Goal: Task Accomplishment & Management: Use online tool/utility

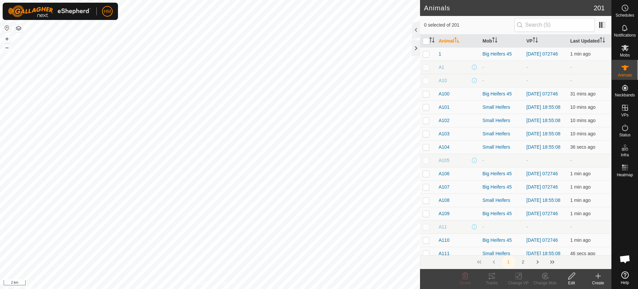
scroll to position [1374, 0]
click at [7, 38] on button "+" at bounding box center [7, 39] width 8 height 8
click at [5, 38] on button "+" at bounding box center [7, 39] width 8 height 8
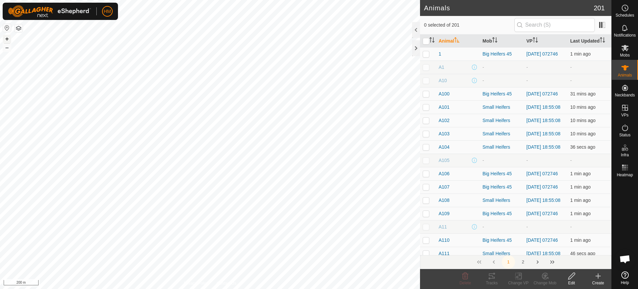
click at [5, 38] on button "+" at bounding box center [7, 39] width 8 height 8
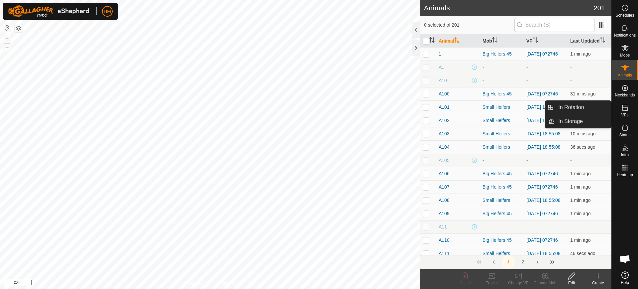
click at [625, 107] on icon at bounding box center [625, 108] width 6 height 6
click at [574, 107] on link "In Rotation" at bounding box center [582, 107] width 57 height 13
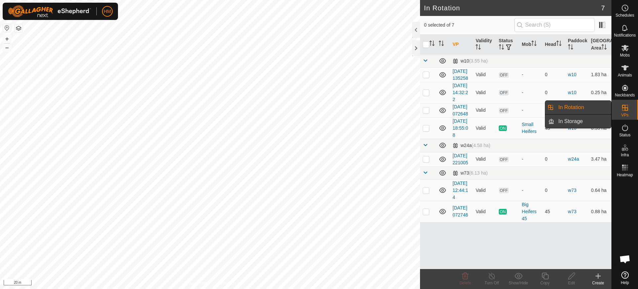
click at [574, 120] on link "In Storage" at bounding box center [582, 121] width 57 height 13
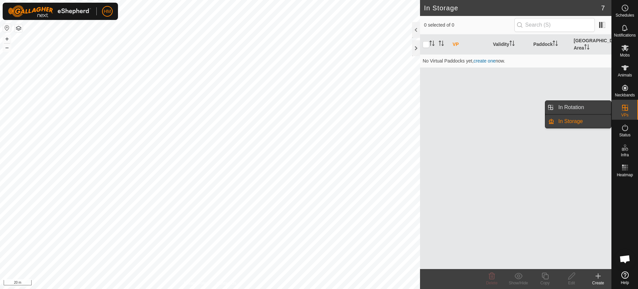
click at [570, 106] on link "In Rotation" at bounding box center [582, 107] width 57 height 13
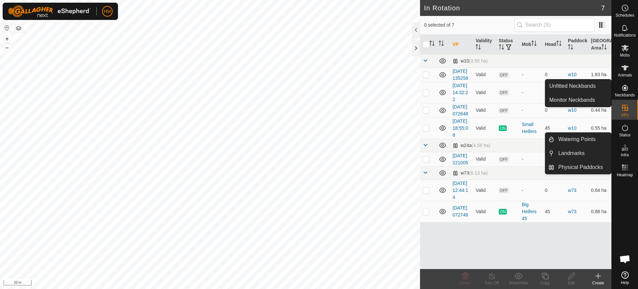
click at [622, 87] on icon at bounding box center [625, 88] width 8 height 8
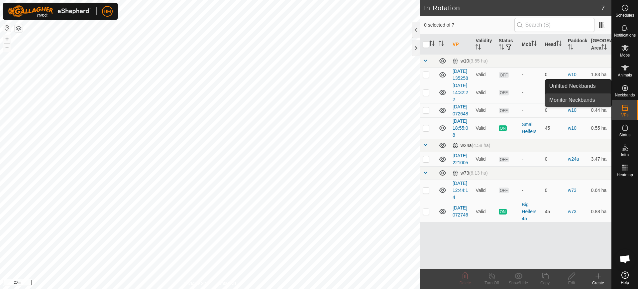
click at [567, 99] on link "Monitor Neckbands" at bounding box center [578, 99] width 66 height 13
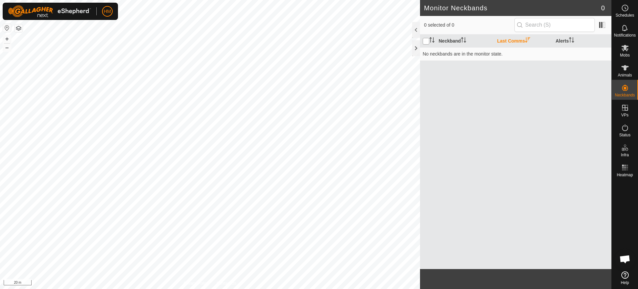
click at [426, 42] on input "checkbox" at bounding box center [426, 41] width 7 height 7
checkbox input "true"
click at [623, 71] on icon at bounding box center [625, 68] width 8 height 8
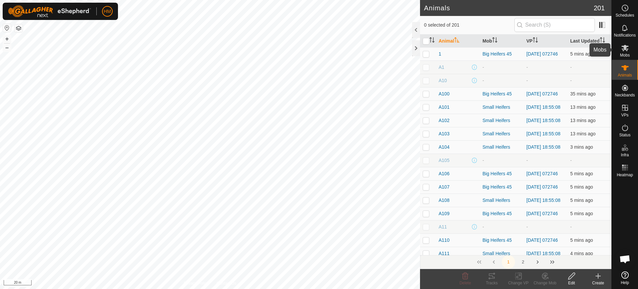
click at [622, 49] on icon at bounding box center [625, 48] width 8 height 8
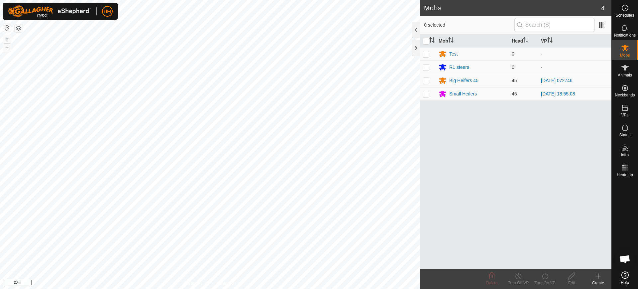
click at [509, 172] on div "Mobs 4 0 selected Mob Head VP Test 0 - R1 steers 0 - Big Heifers 45 45 [DATE] 0…" at bounding box center [306, 144] width 612 height 289
